Goal: Check status

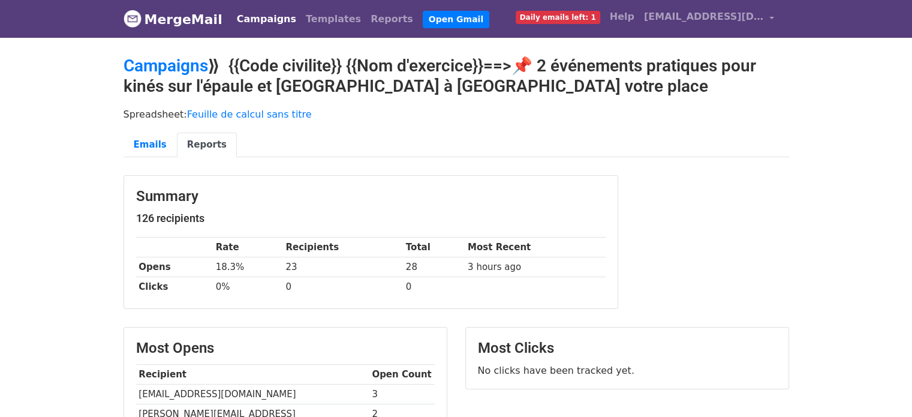
click at [232, 11] on link "Campaigns" at bounding box center [266, 19] width 69 height 24
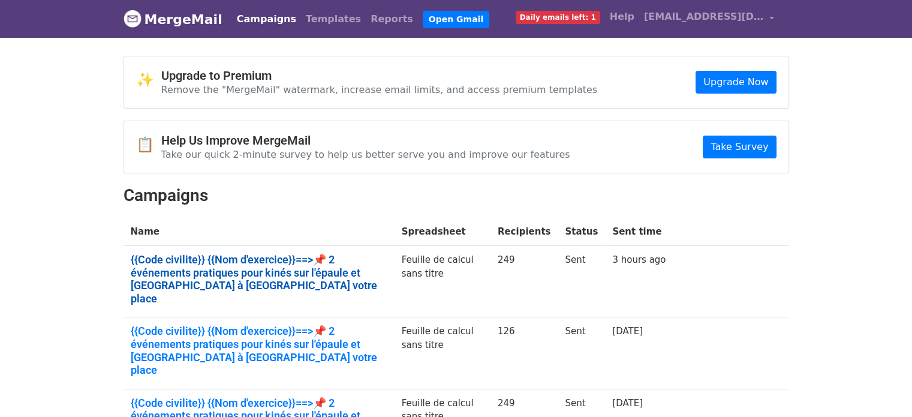
click at [226, 264] on link "{{Code civilite}} {{Nom d'exercice}}==>📌 2 événements pratiques pour kinés sur …" at bounding box center [259, 279] width 257 height 52
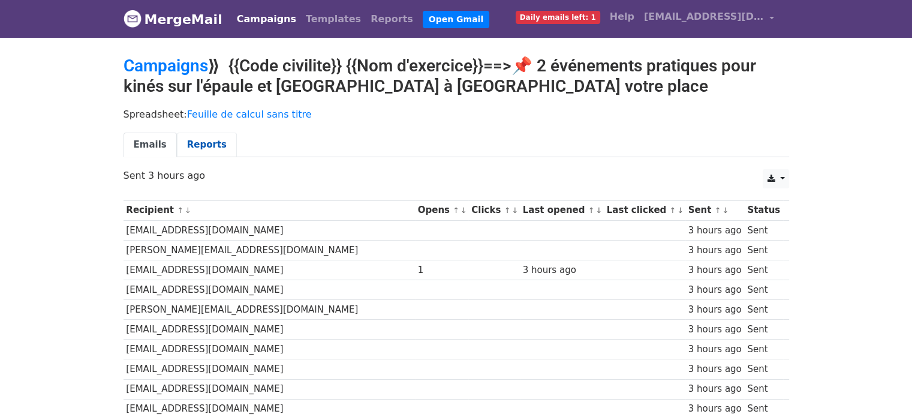
click at [206, 136] on link "Reports" at bounding box center [207, 145] width 60 height 25
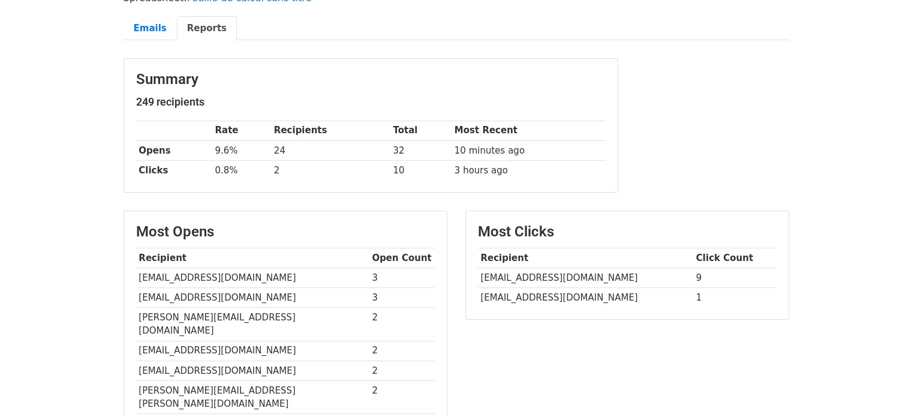
scroll to position [143, 0]
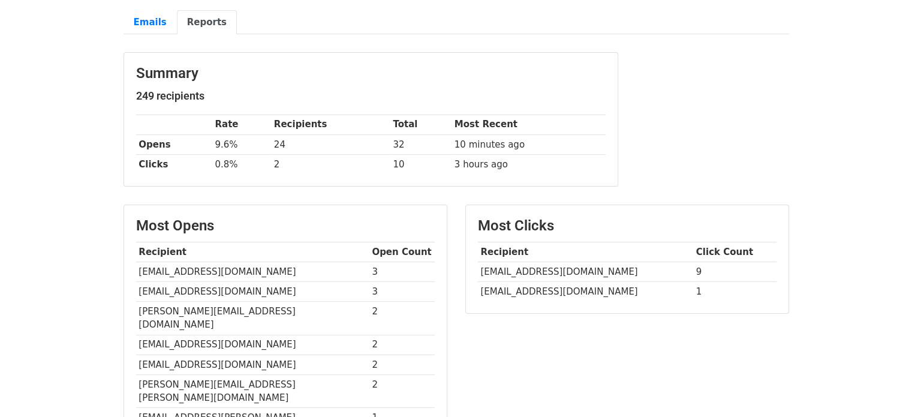
drag, startPoint x: 921, startPoint y: 145, endPoint x: 916, endPoint y: 213, distance: 68.5
click at [912, 213] on html "MergeMail Campaigns Templates Reports Open Gmail Daily emails left: 1 Help clau…" at bounding box center [456, 309] width 912 height 904
click at [194, 261] on td "pdv@gapas.org" at bounding box center [252, 271] width 233 height 20
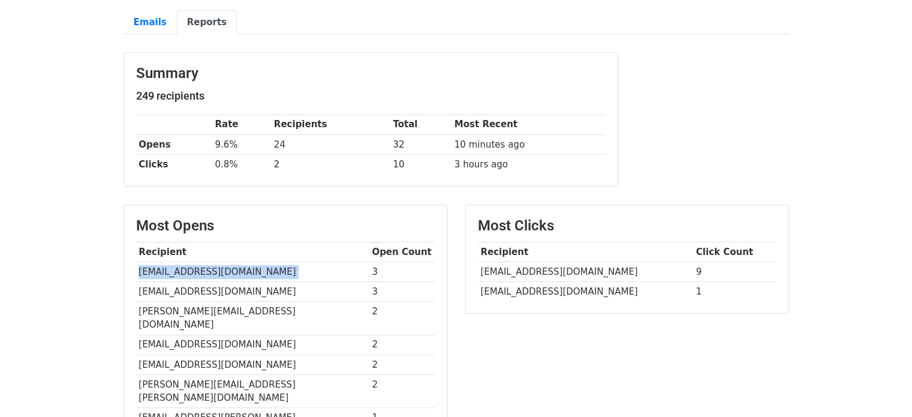
copy tr "pdv@gapas.org"
click at [386, 163] on div "Summary 249 recipients Rate Recipients Total Most Recent Opens 9.6% 24 32 10 mi…" at bounding box center [371, 119] width 494 height 133
click at [705, 93] on div "Summary 249 recipients Rate Recipients Total Most Recent Opens 9.6% 24 32 10 mi…" at bounding box center [457, 125] width 684 height 146
